Goal: Information Seeking & Learning: Learn about a topic

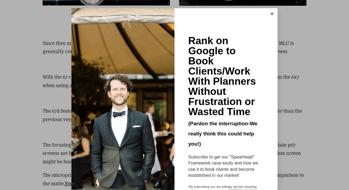
scroll to position [1537, 0]
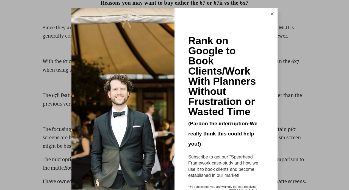
click at [269, 12] on button at bounding box center [271, 13] width 11 height 11
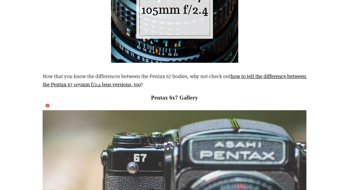
scroll to position [2726, 0]
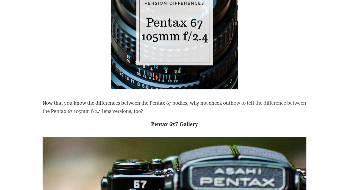
click at [118, 103] on link "how to tell the difference between the Pentax 67 105mm f/2.4 lens versions, too" at bounding box center [175, 106] width 264 height 15
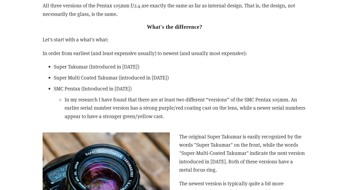
scroll to position [823, 0]
